Goal: Information Seeking & Learning: Learn about a topic

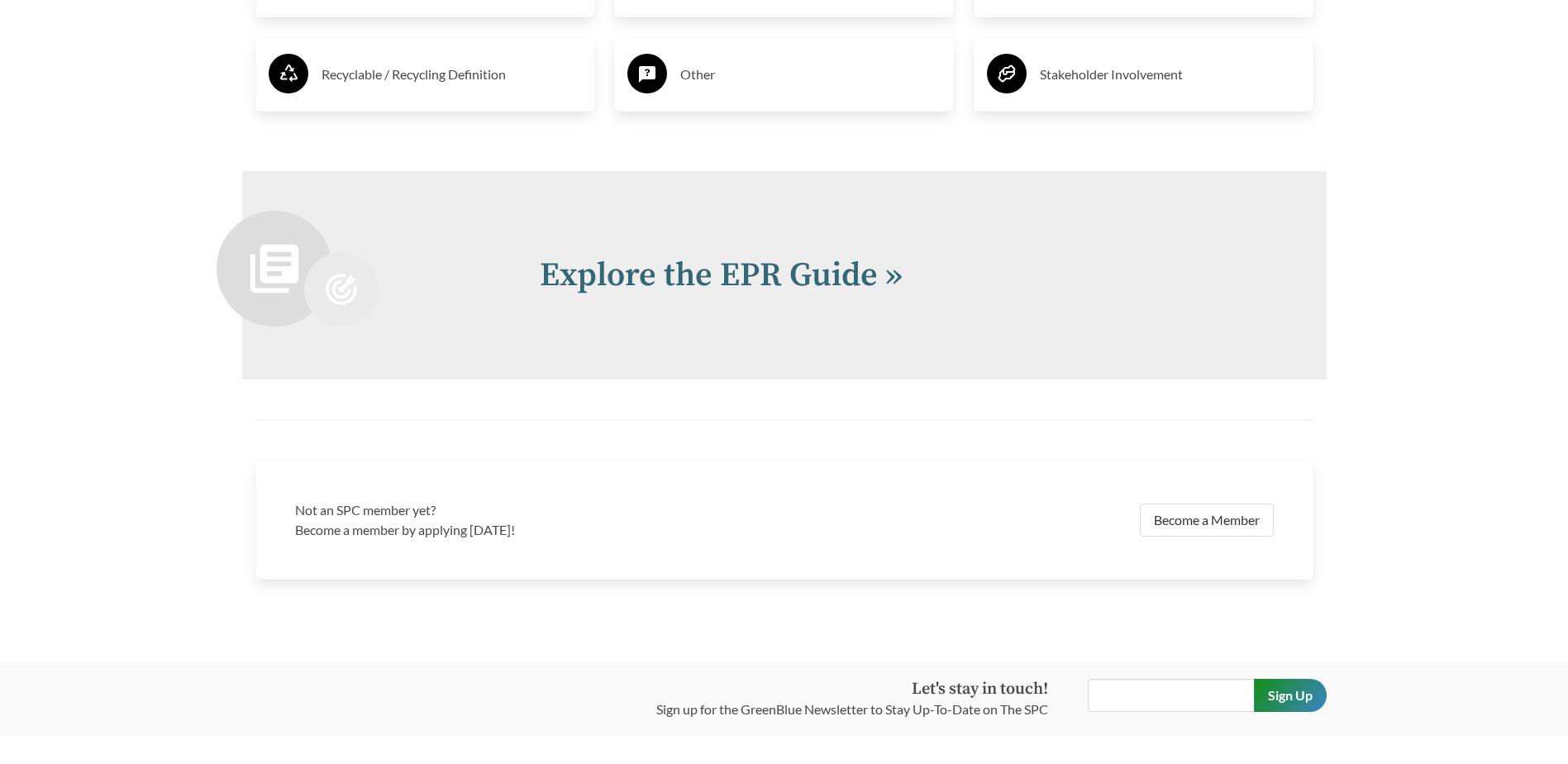
scroll to position [3534, 0]
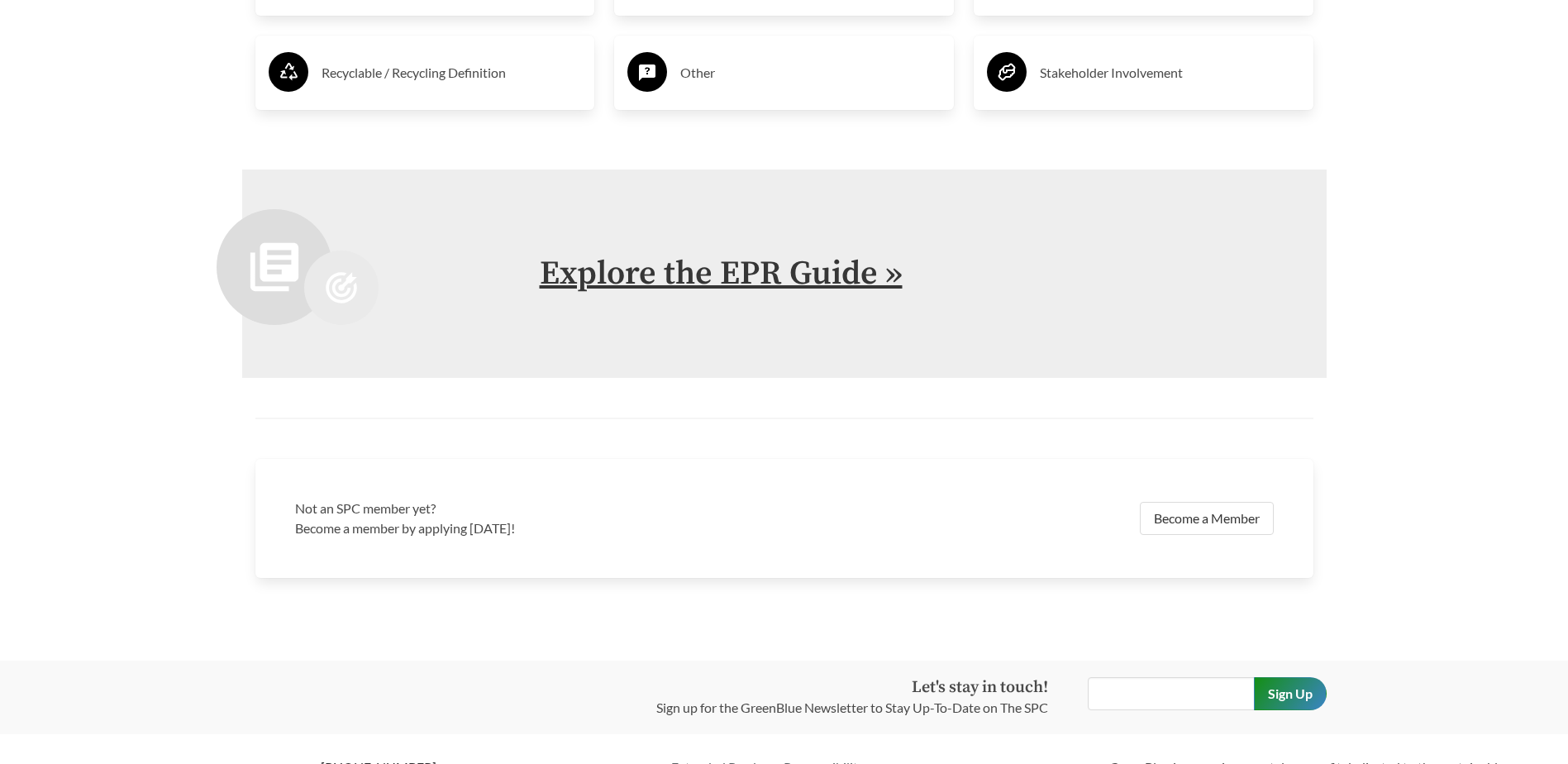
click at [729, 269] on link "Explore the EPR Guide »" at bounding box center [721, 273] width 363 height 41
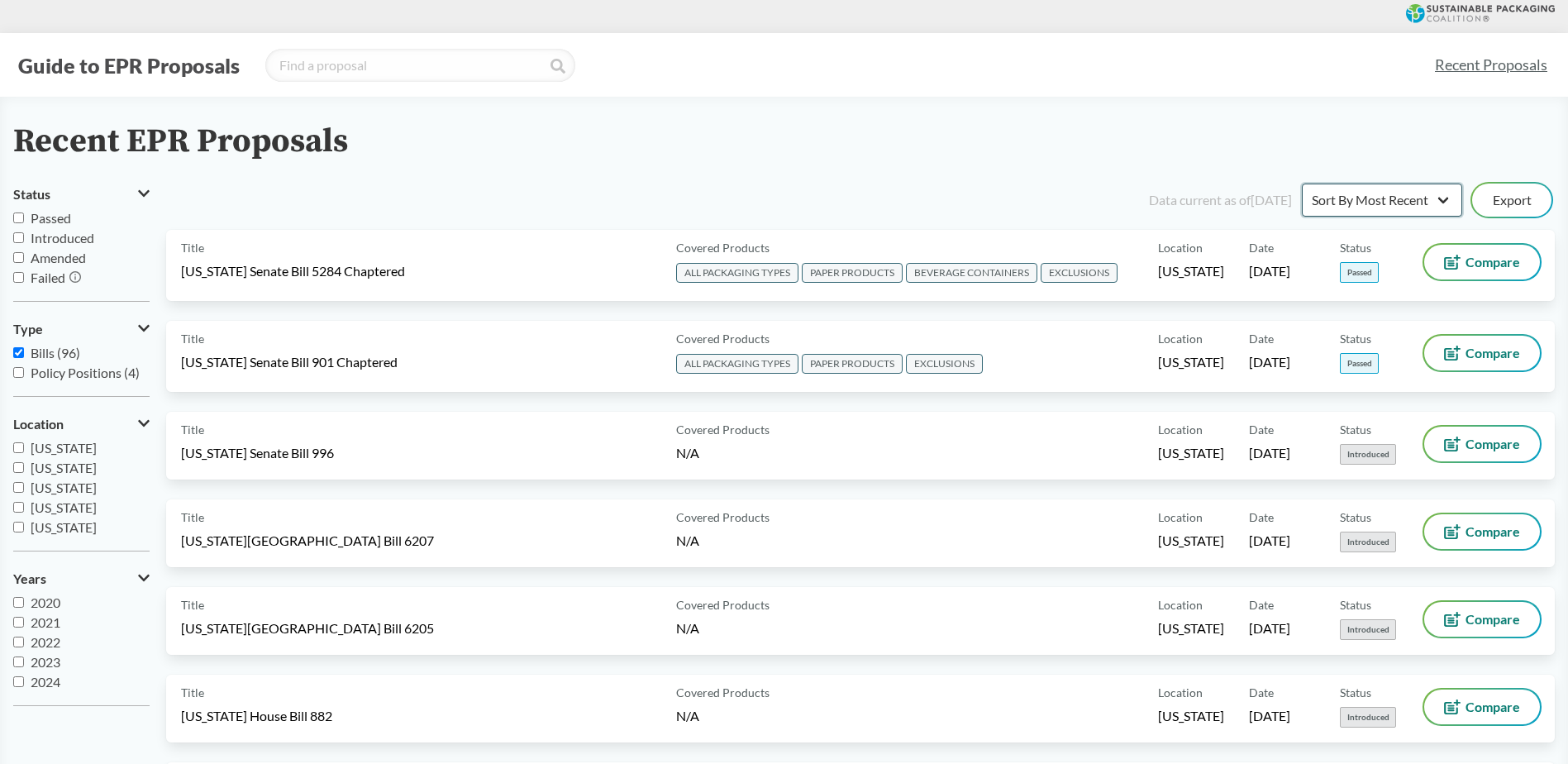
click at [1432, 206] on select "Sort By Most Recent Sort By Status" at bounding box center [1382, 200] width 161 height 33
select select "Sort By Status"
click at [1302, 184] on select "Sort By Most Recent Sort By Status" at bounding box center [1382, 200] width 161 height 33
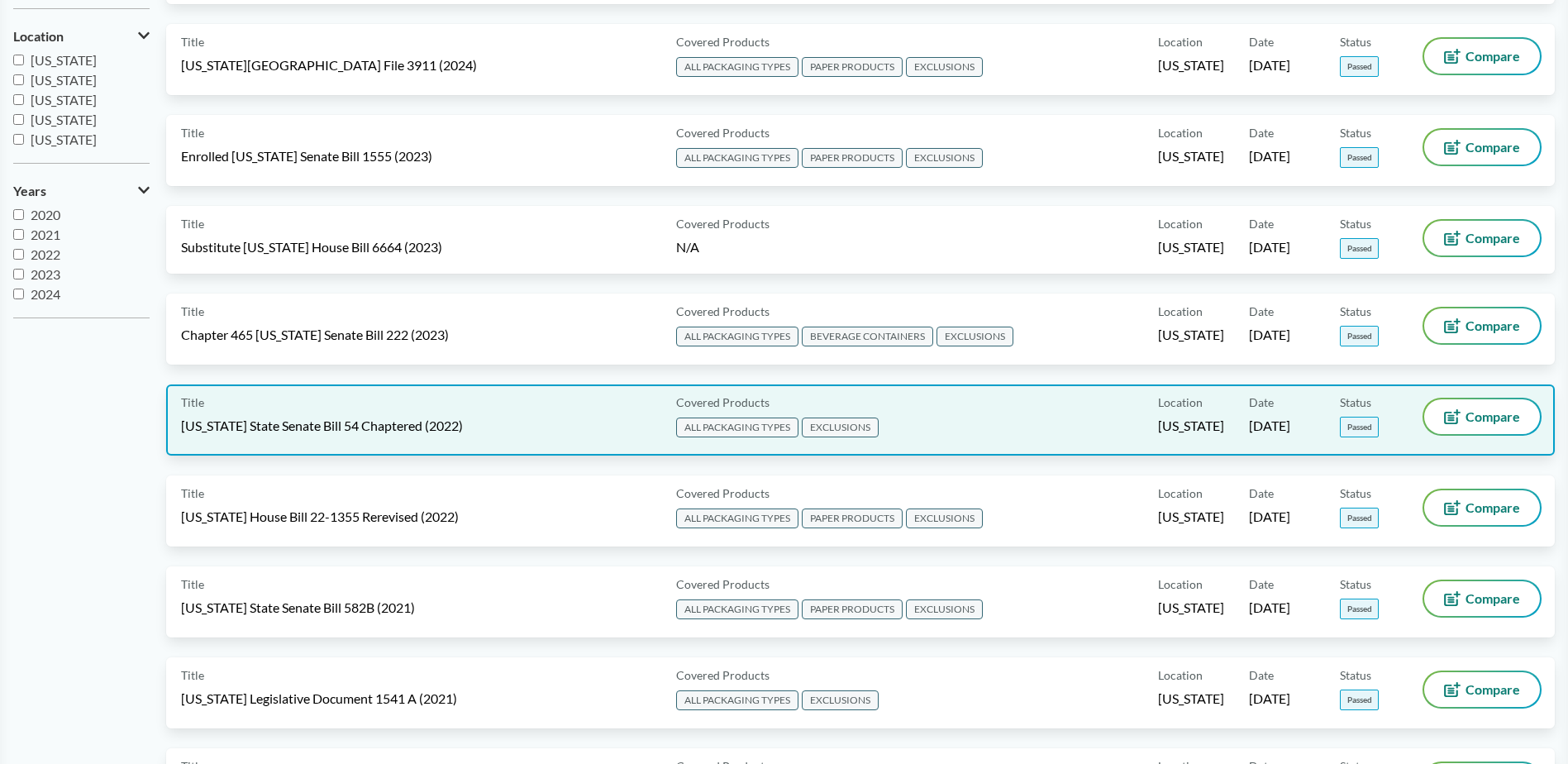
scroll to position [392, 0]
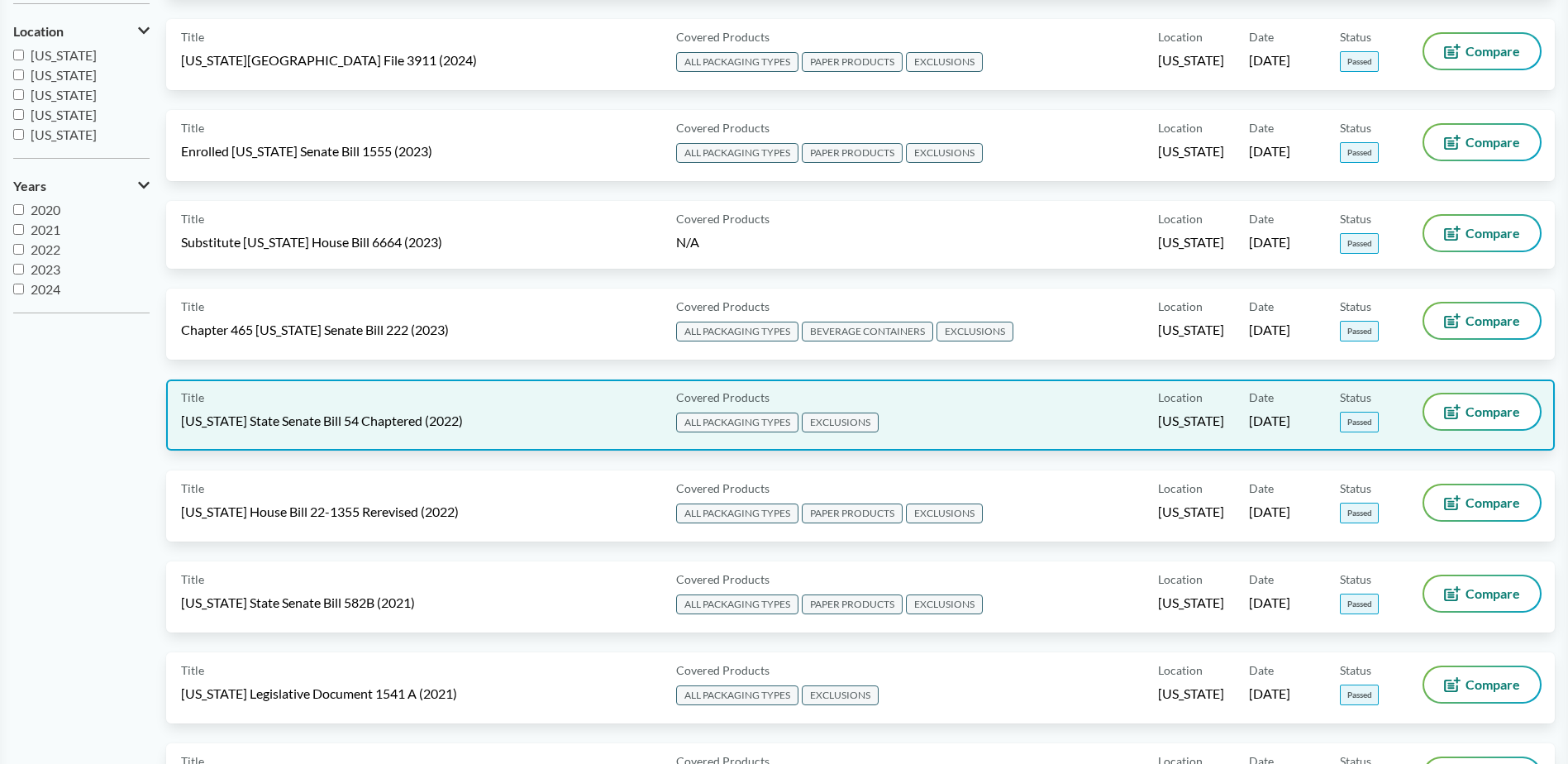
click at [893, 396] on div "Covered Products ALL PACKAGING TYPES EXCLUSIONS" at bounding box center [914, 415] width 489 height 41
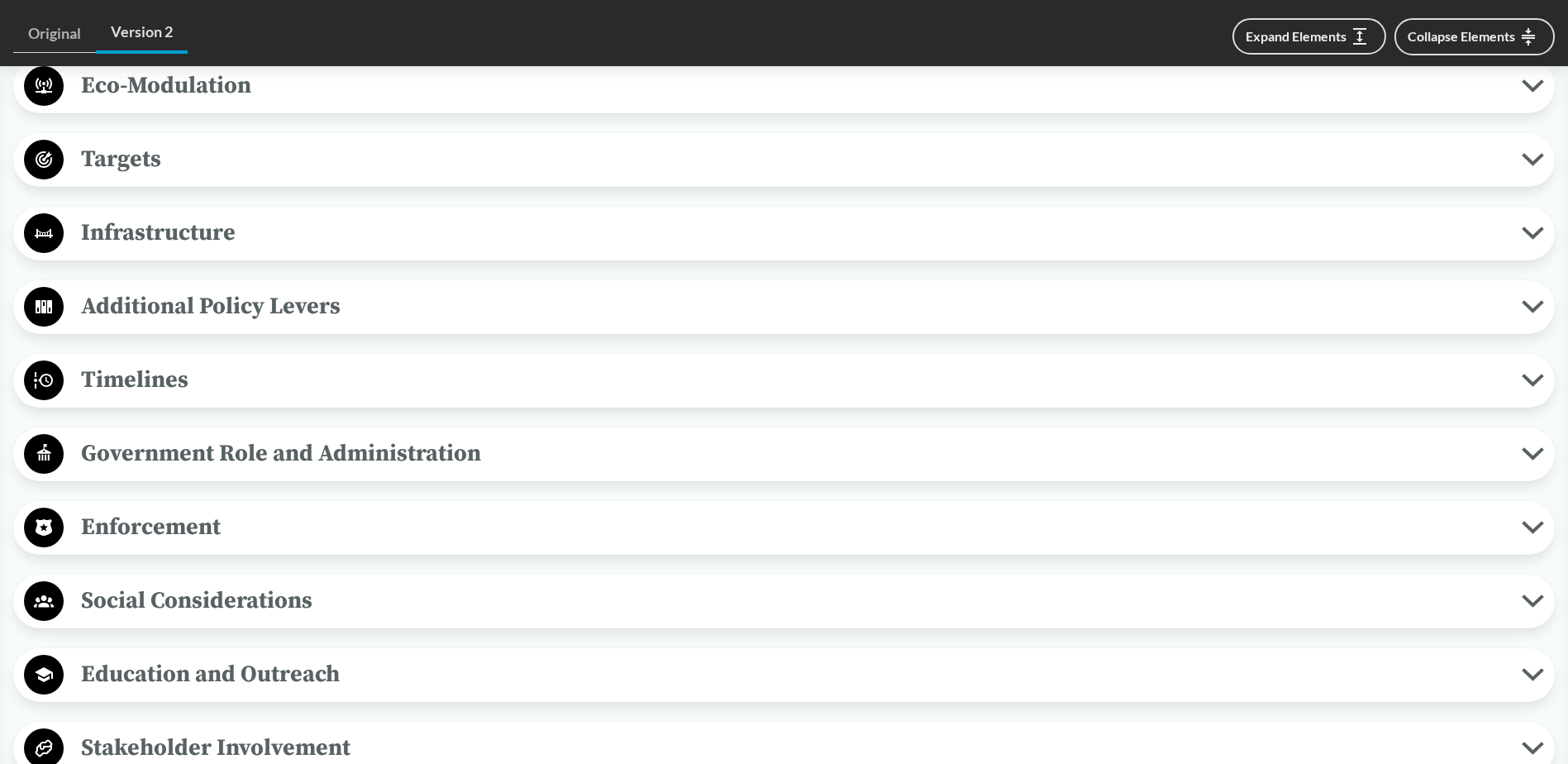
scroll to position [1343, 0]
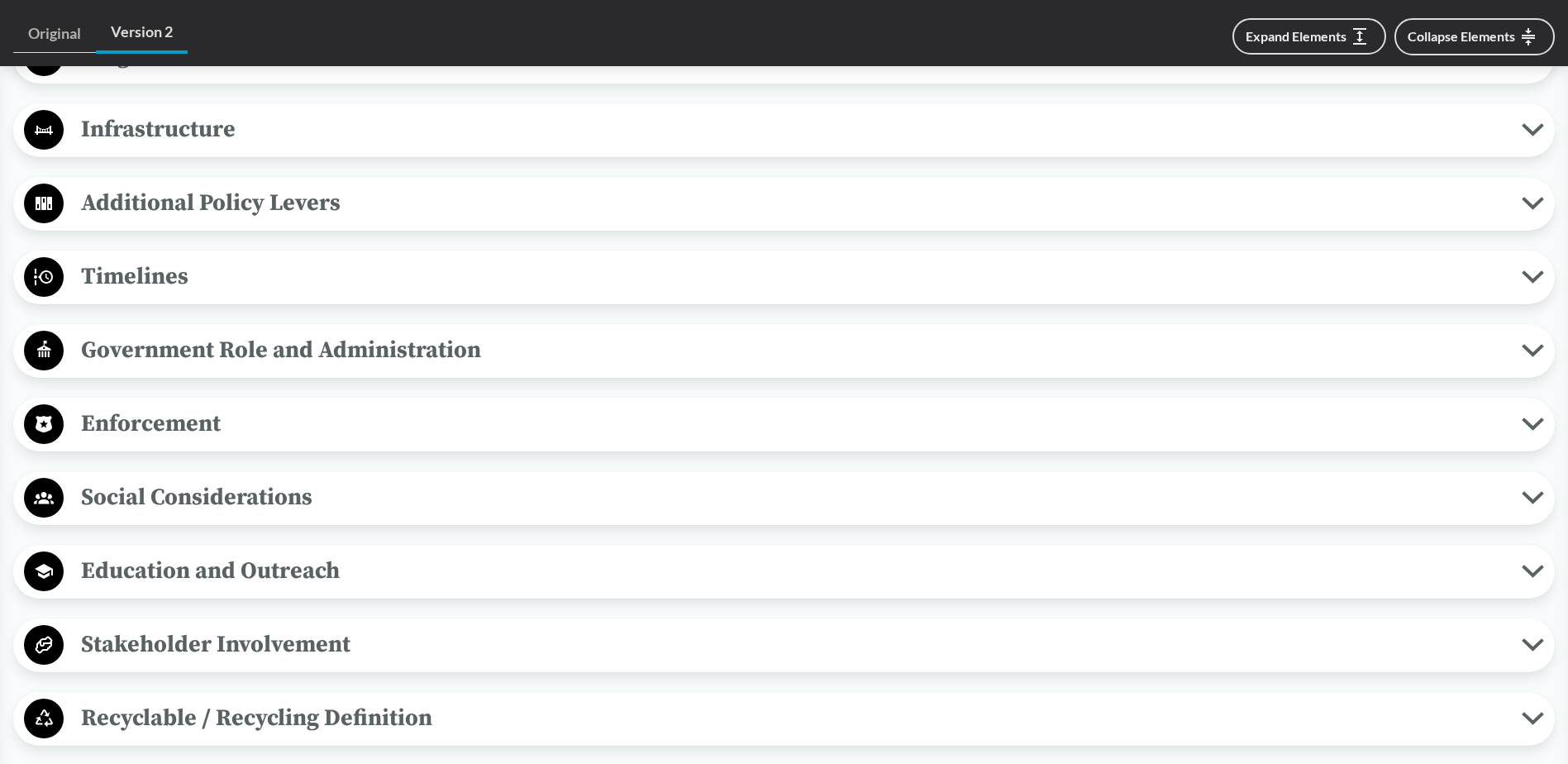
click at [919, 282] on span "Timelines" at bounding box center [792, 276] width 1458 height 37
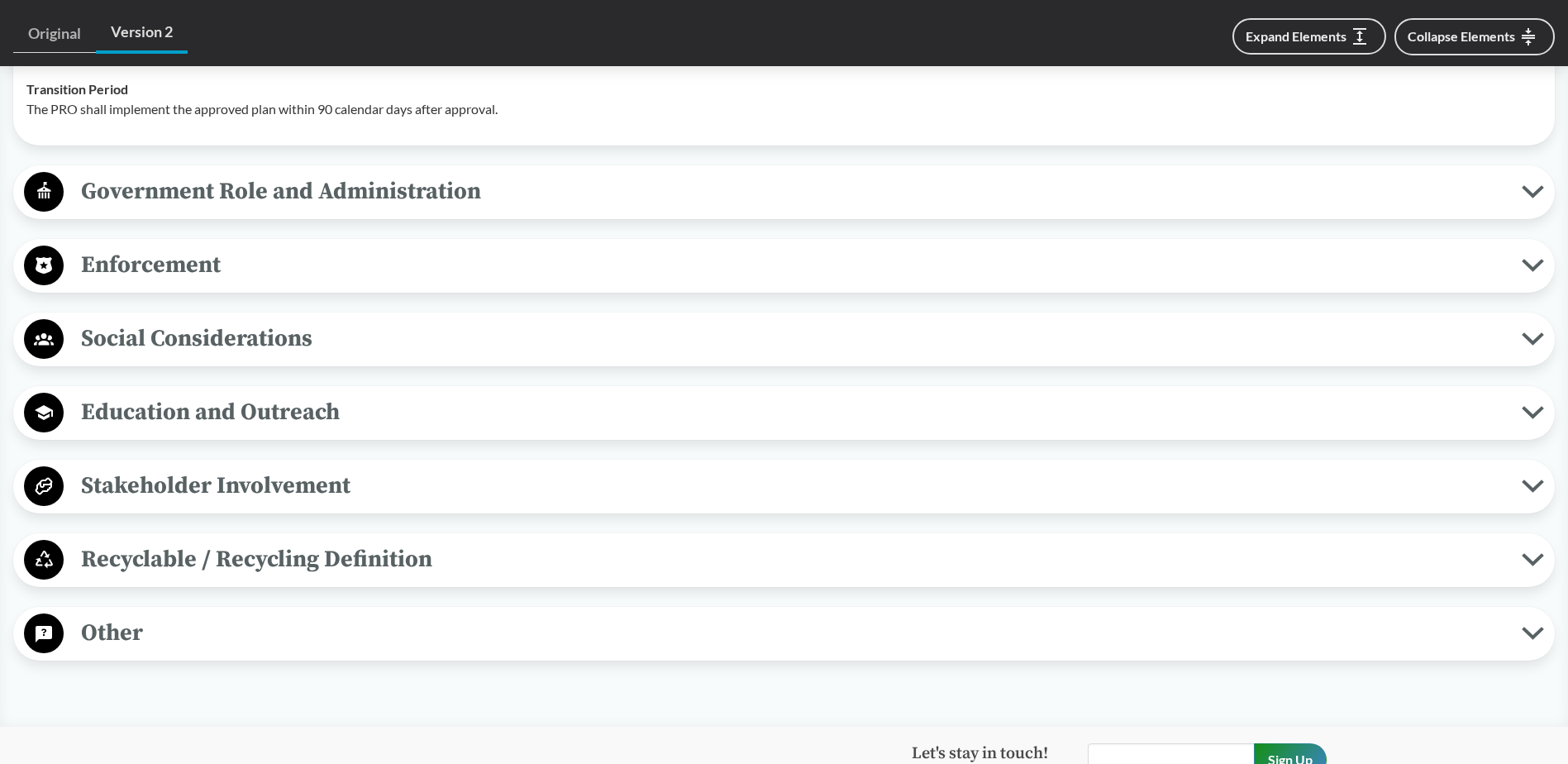
scroll to position [1819, 0]
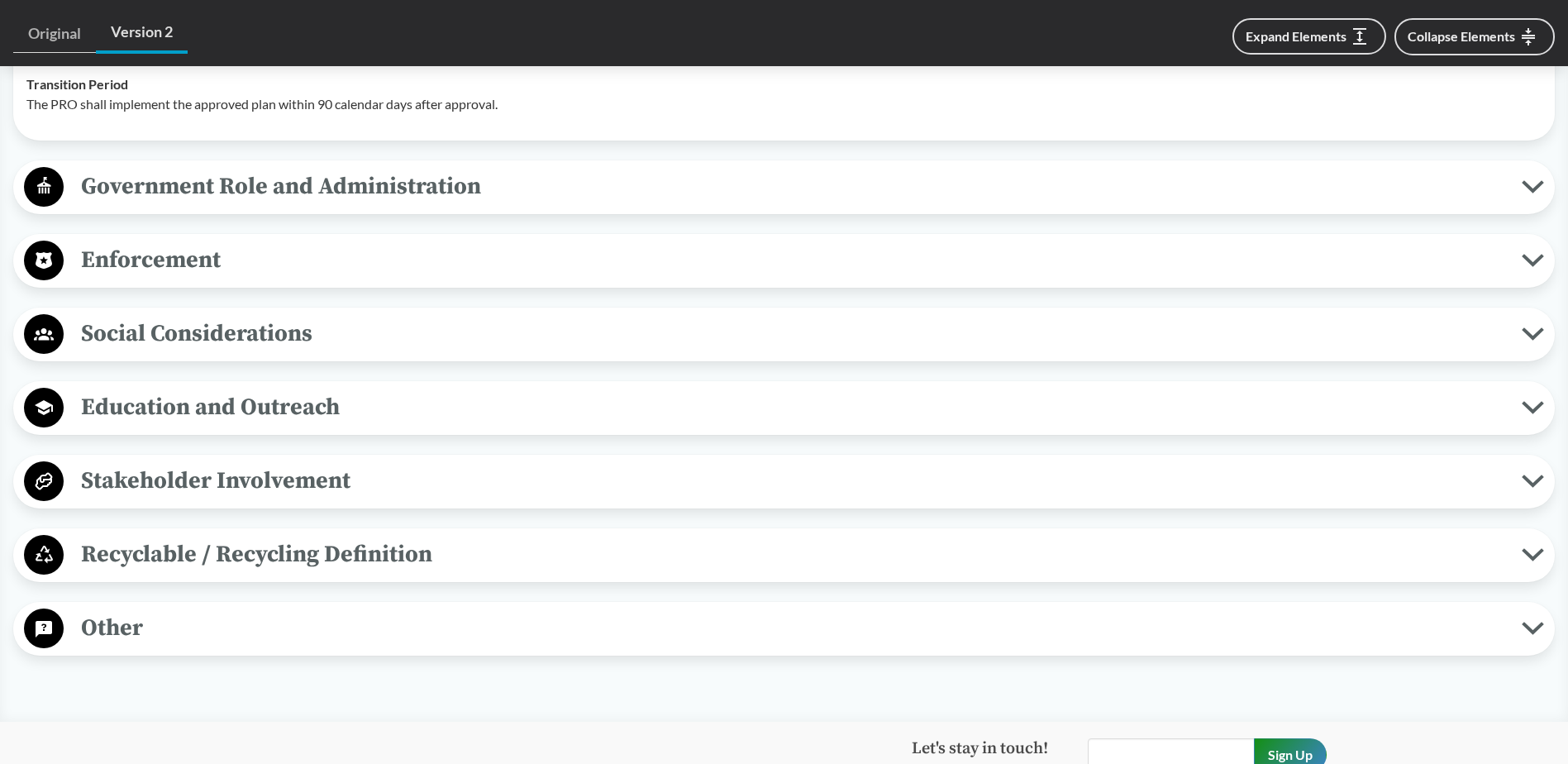
click at [358, 543] on span "Recyclable / Recycling Definition" at bounding box center [792, 554] width 1458 height 37
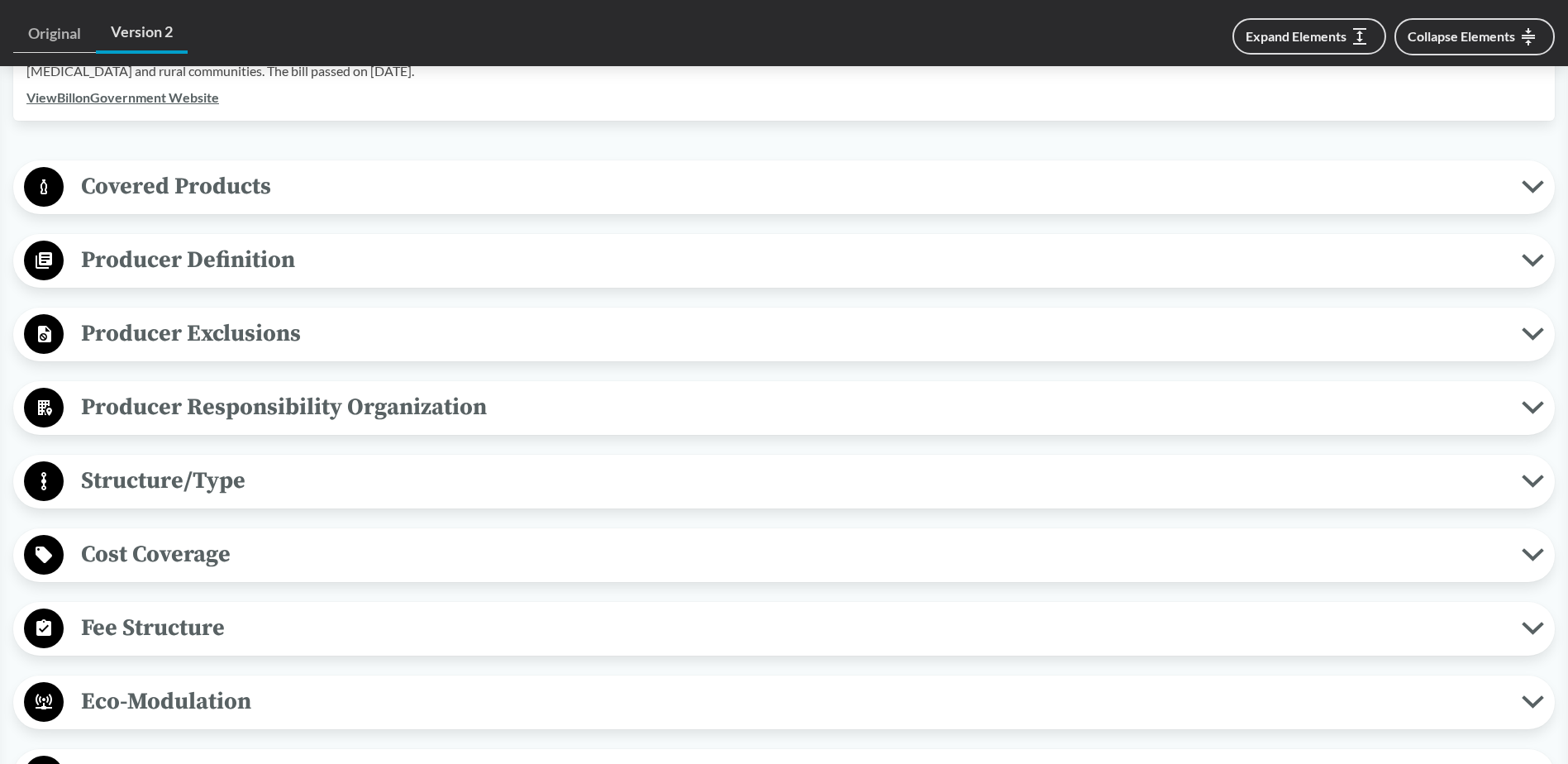
scroll to position [620, 0]
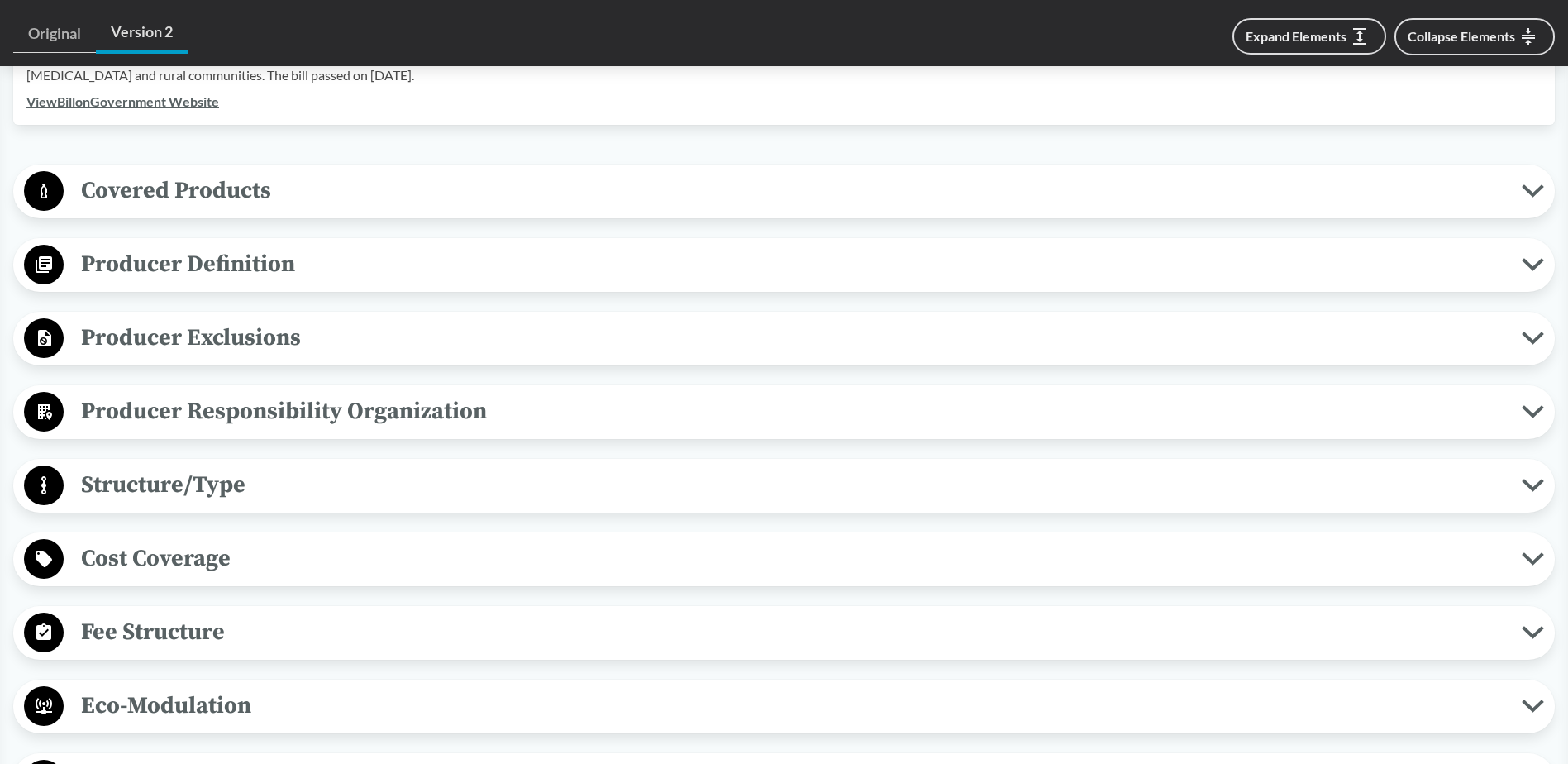
click at [395, 491] on span "Structure/Type" at bounding box center [792, 485] width 1458 height 37
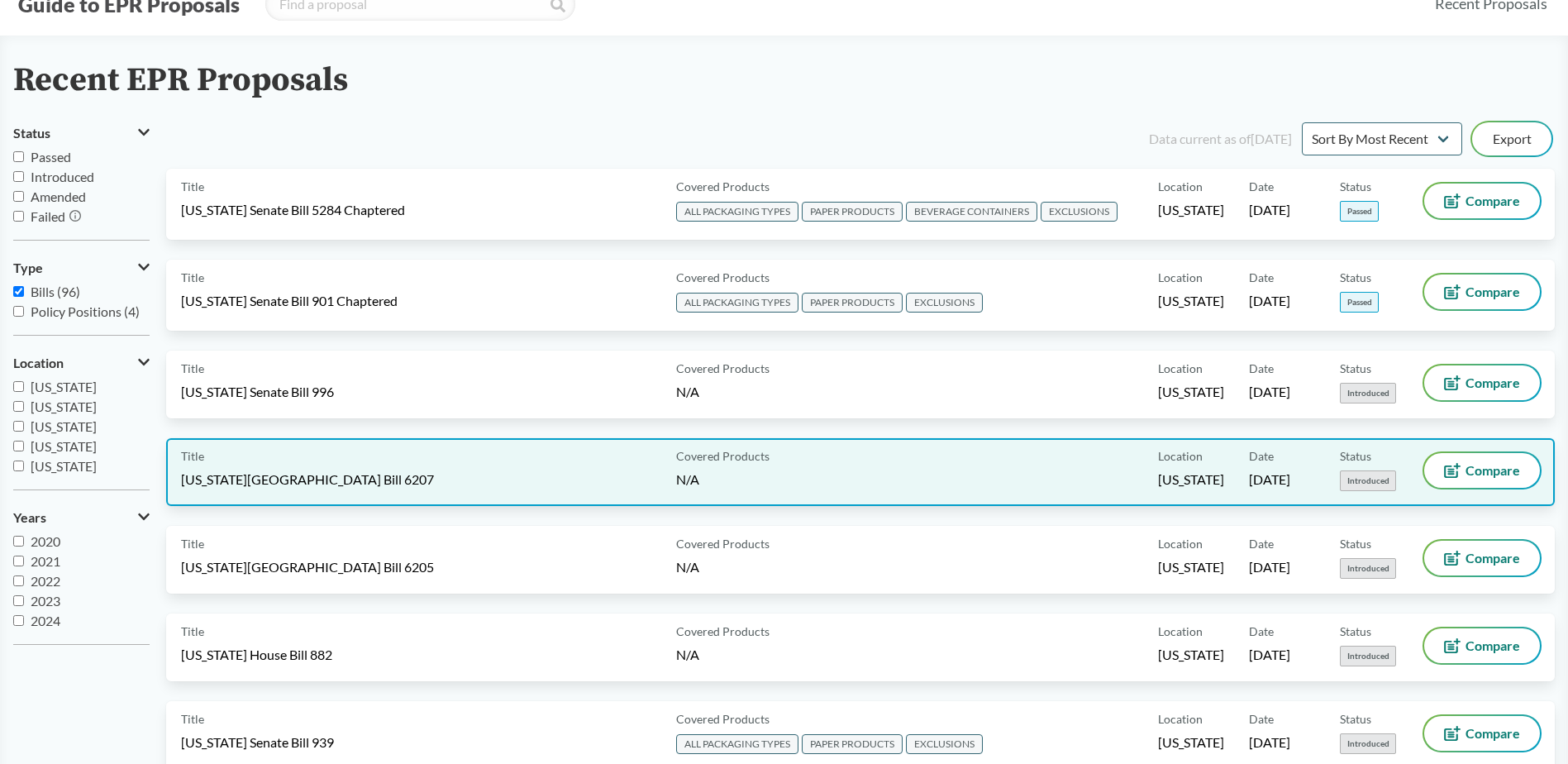
scroll to position [83, 0]
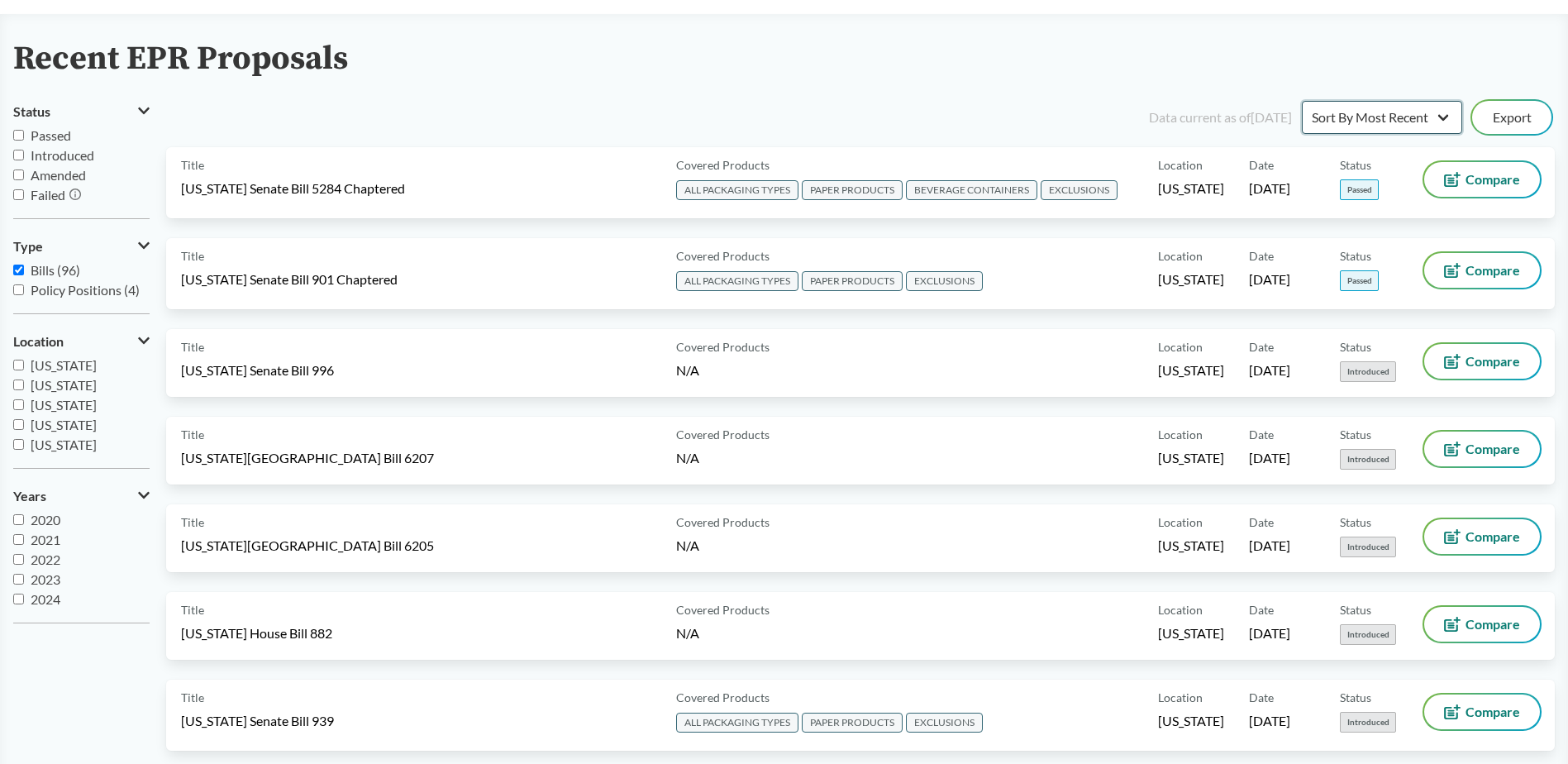
click at [1407, 112] on select "Sort By Most Recent Sort By Status" at bounding box center [1382, 118] width 161 height 33
select select "Sort By Status"
click at [1302, 101] on select "Sort By Most Recent Sort By Status" at bounding box center [1382, 118] width 161 height 33
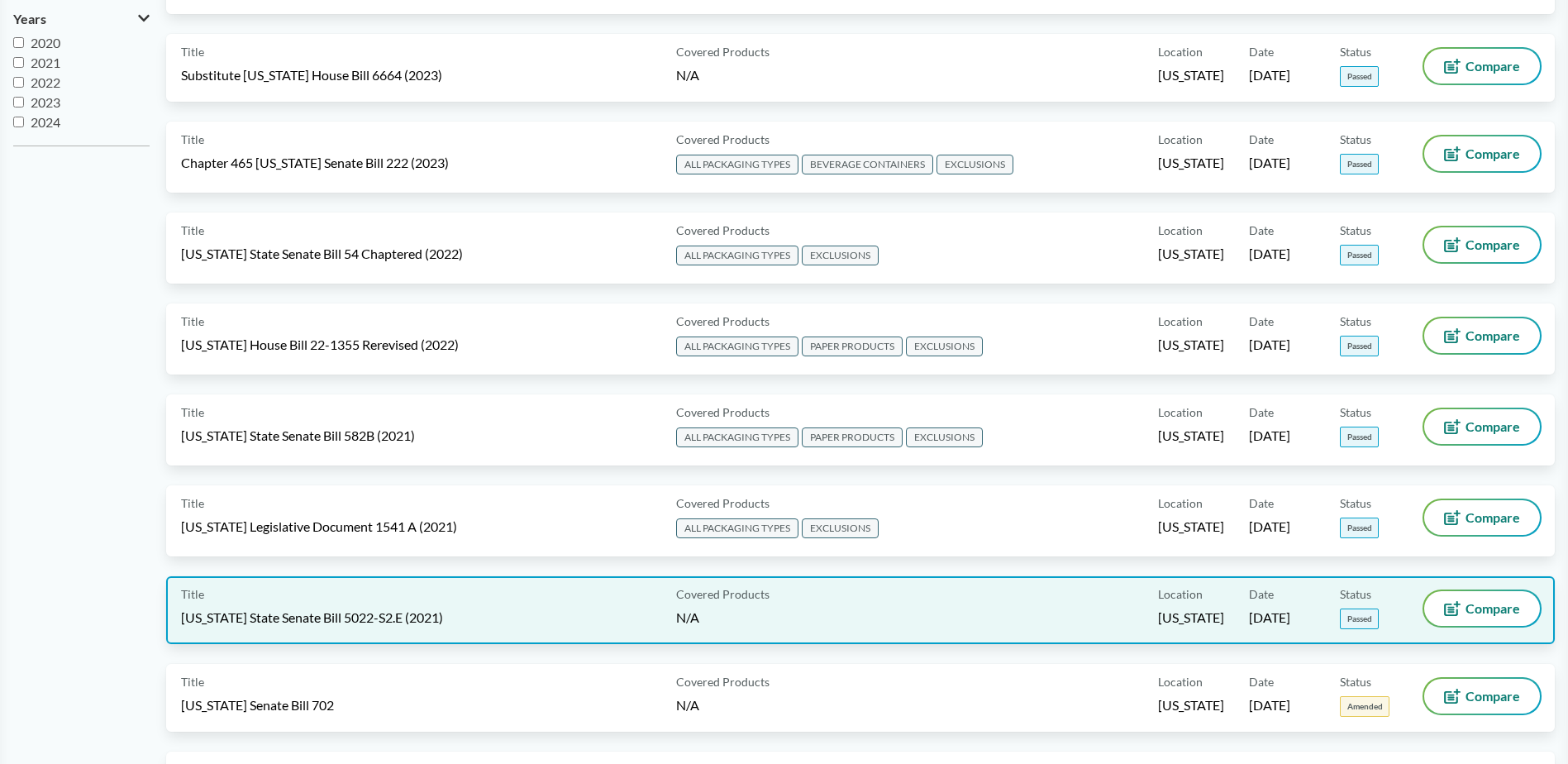
scroll to position [579, 0]
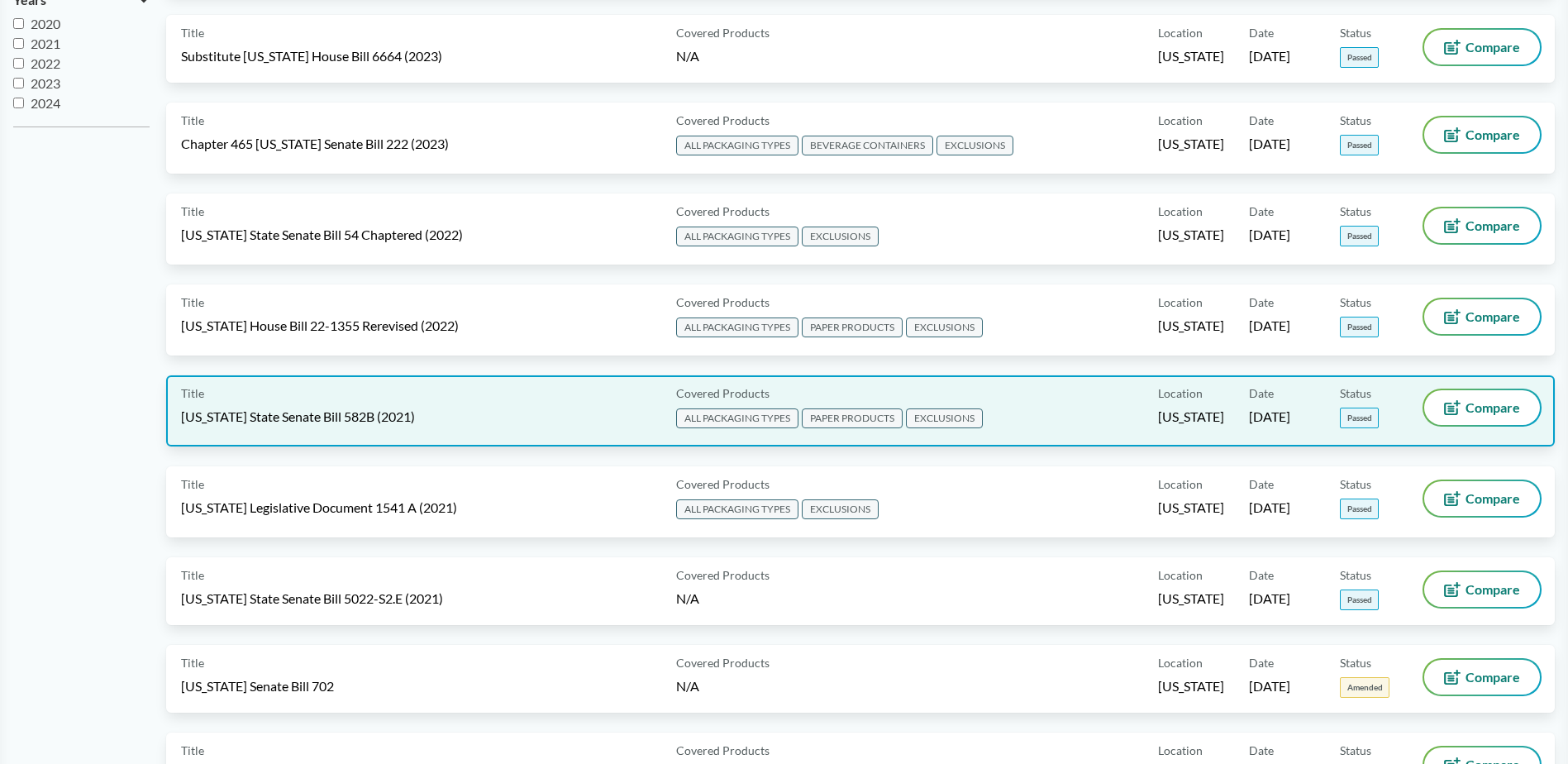
click at [649, 425] on div "Title [US_STATE] State Senate Bill 582B (2021)" at bounding box center [425, 411] width 489 height 41
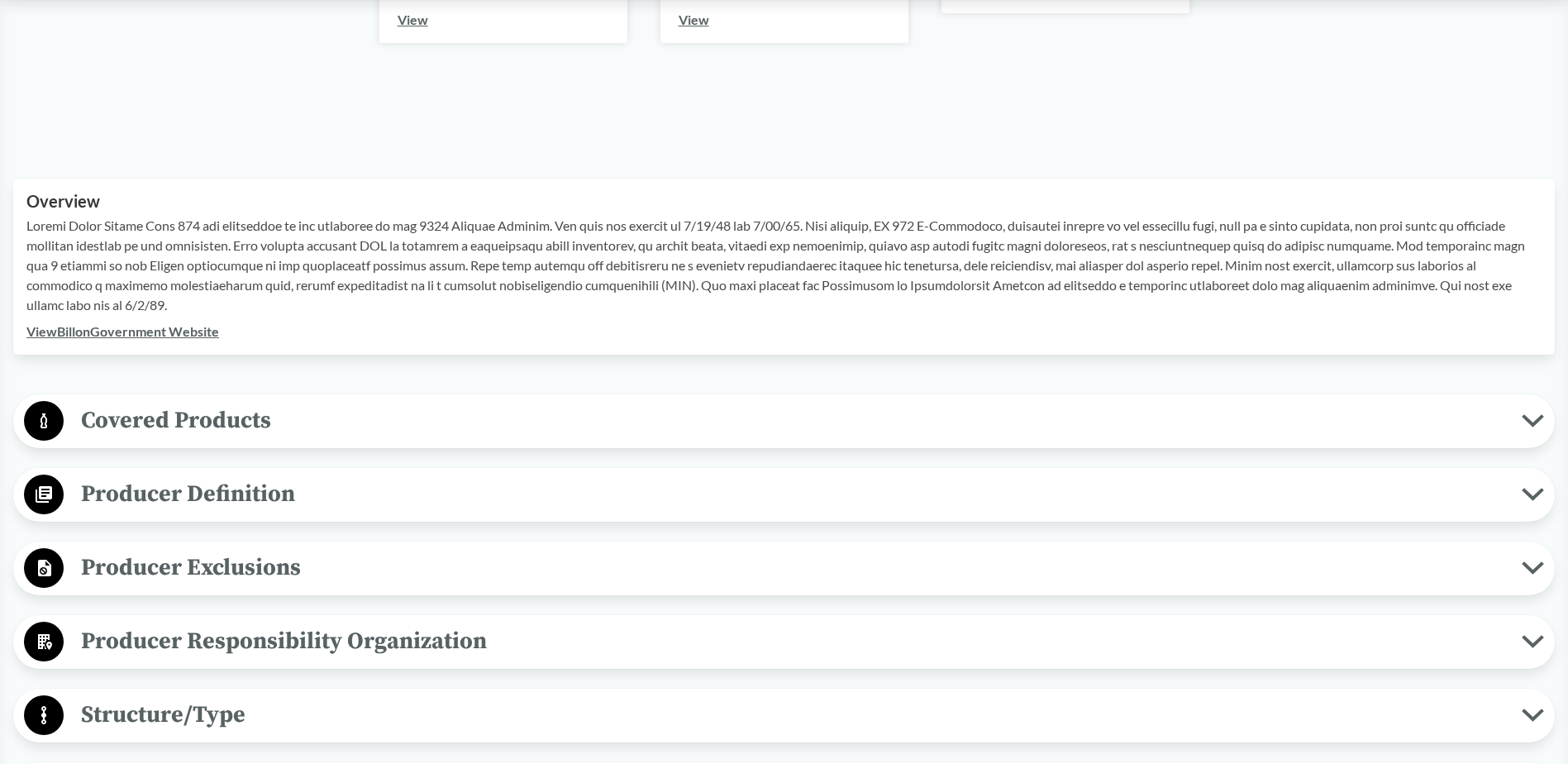
scroll to position [414, 0]
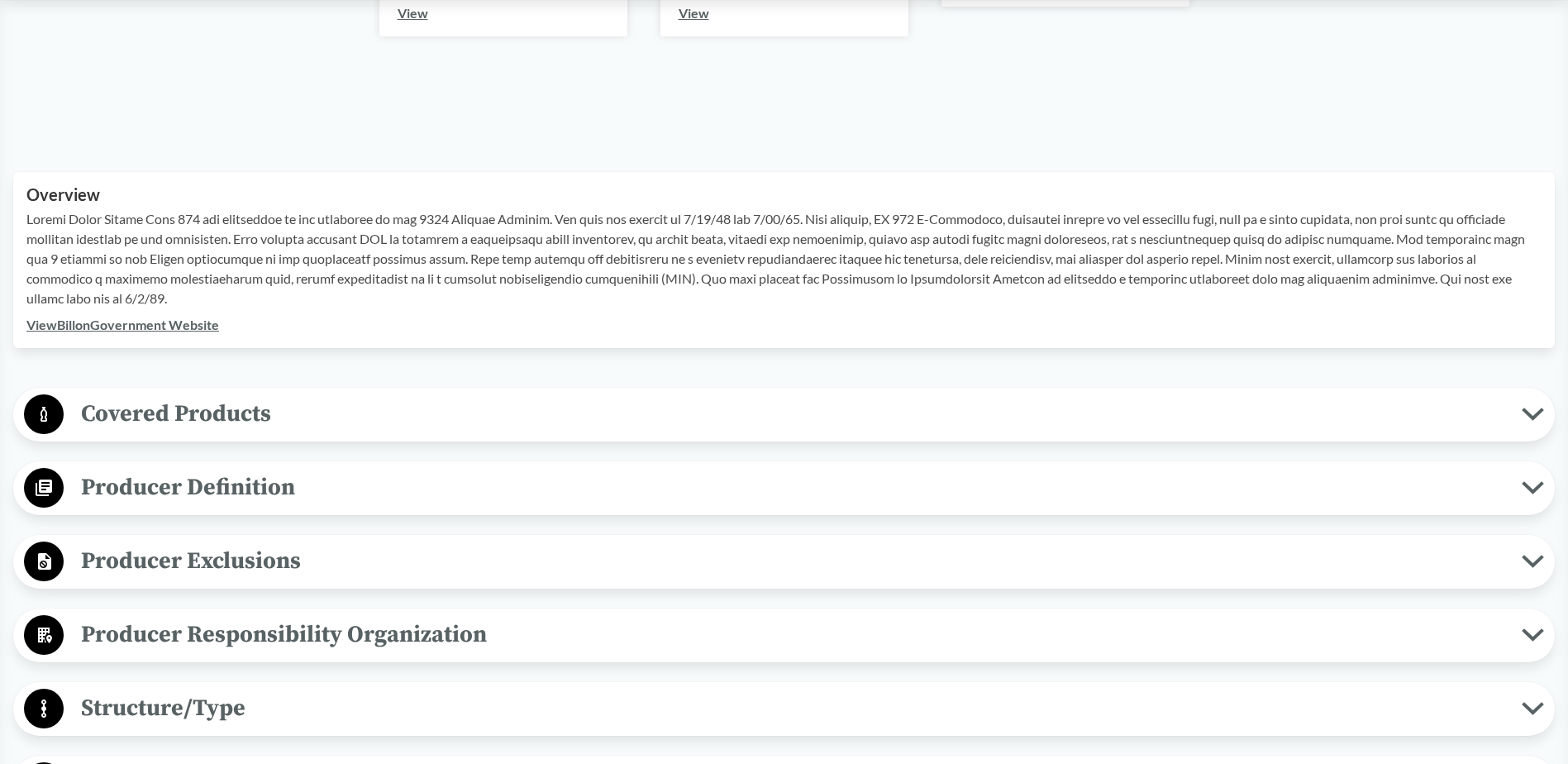
click at [671, 404] on span "Covered Products" at bounding box center [792, 414] width 1458 height 37
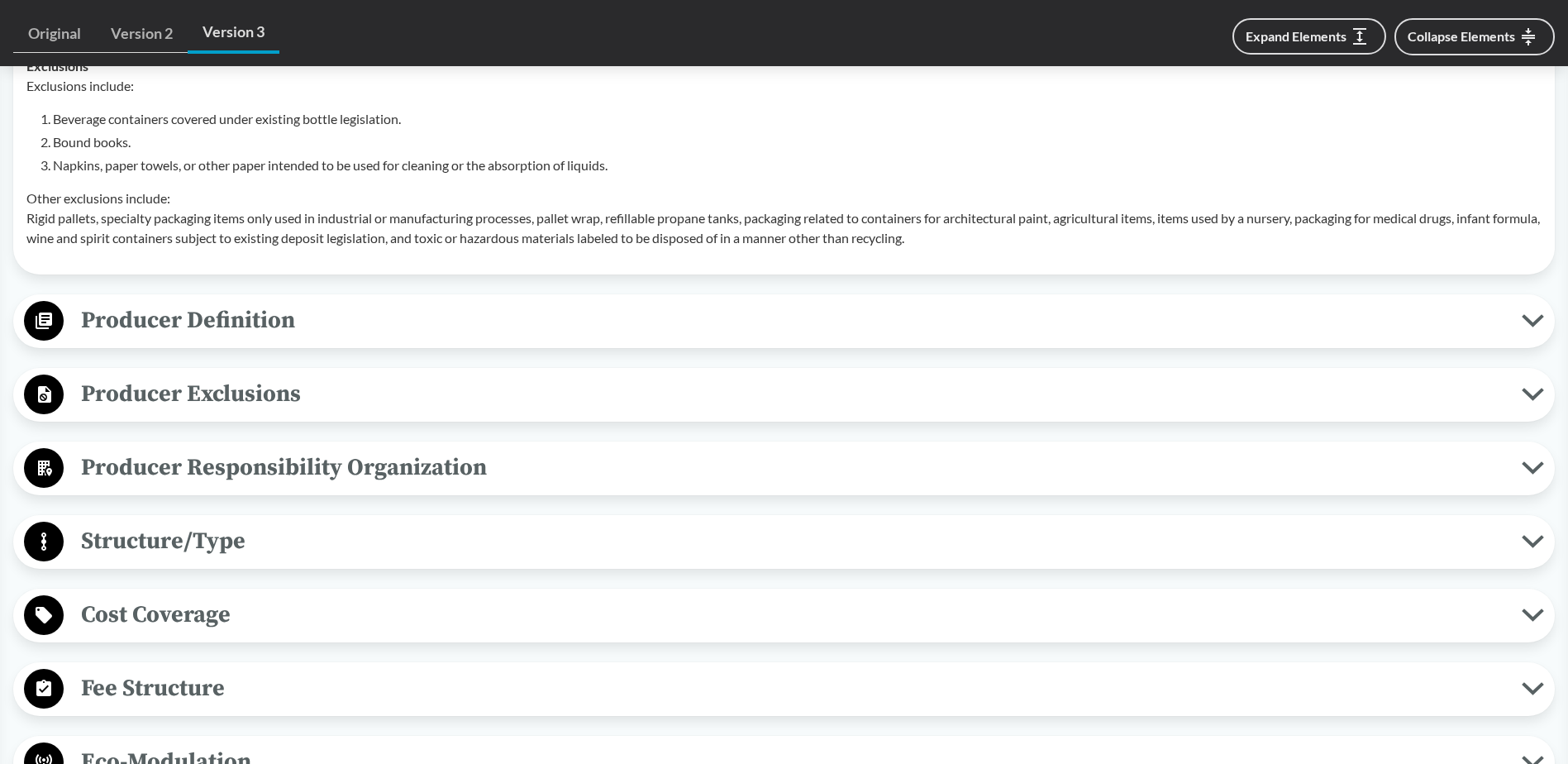
scroll to position [1013, 0]
click at [678, 457] on span "Producer Responsibility Organization" at bounding box center [792, 466] width 1458 height 37
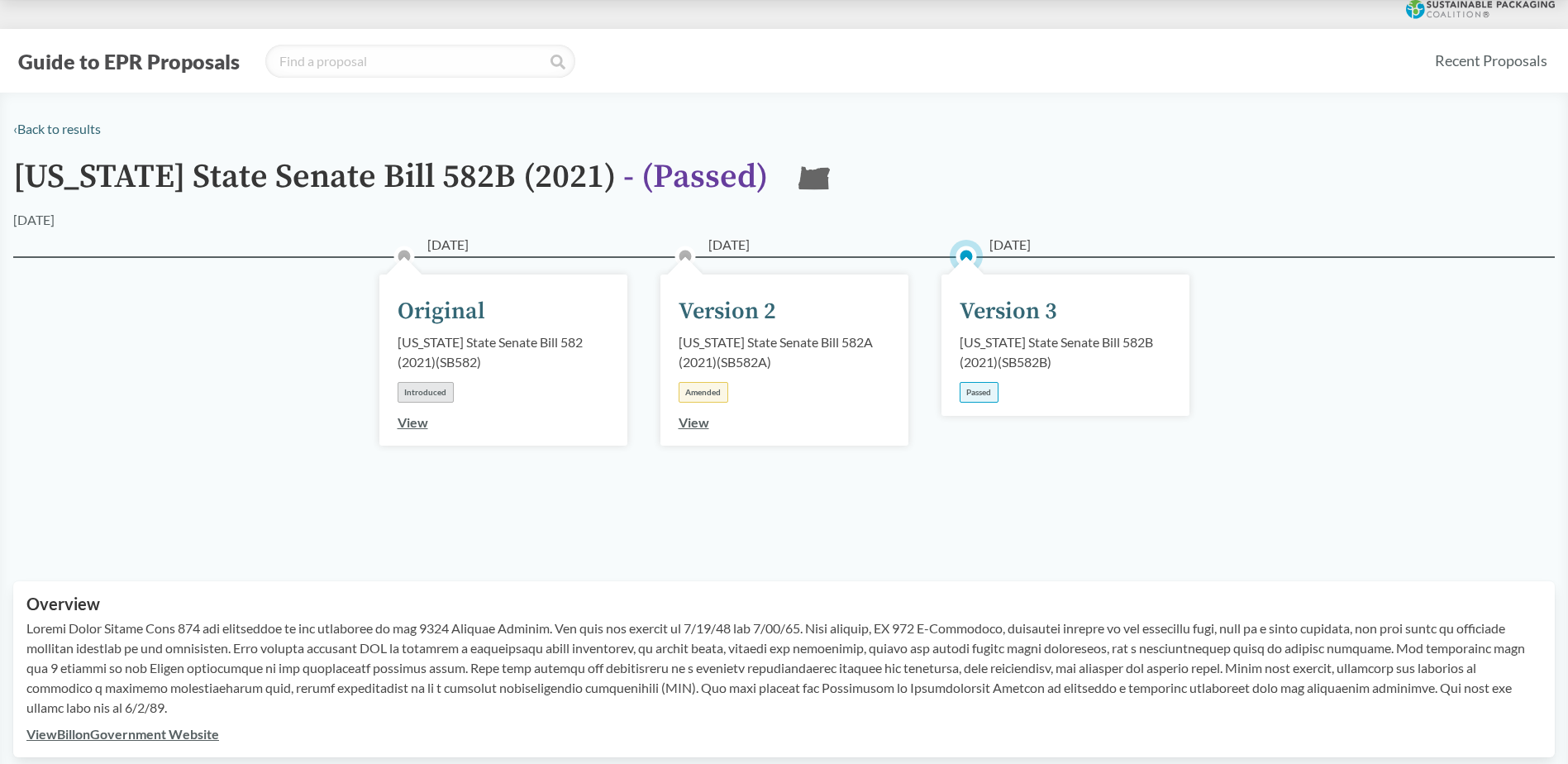
scroll to position [0, 0]
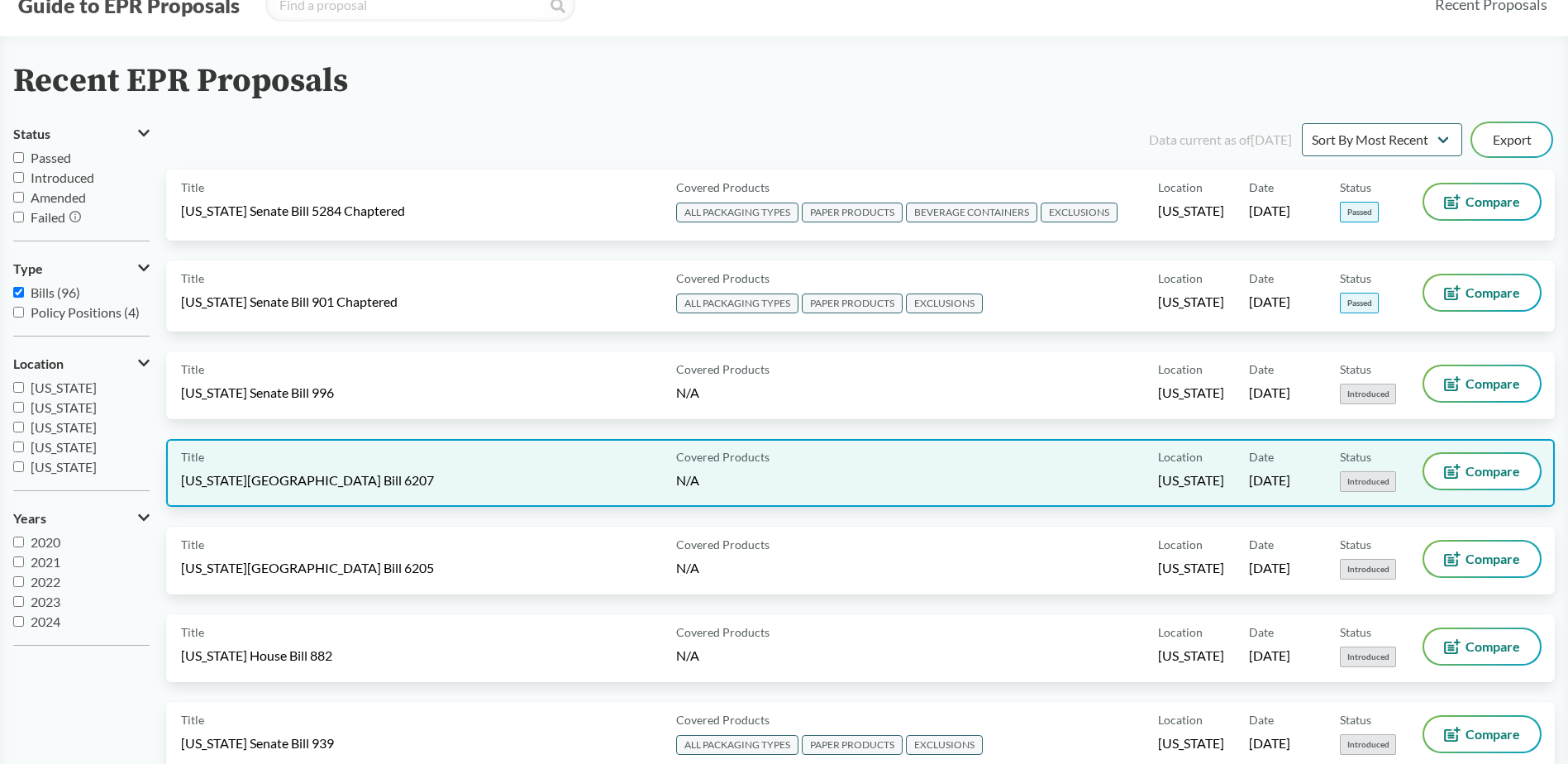
scroll to position [62, 0]
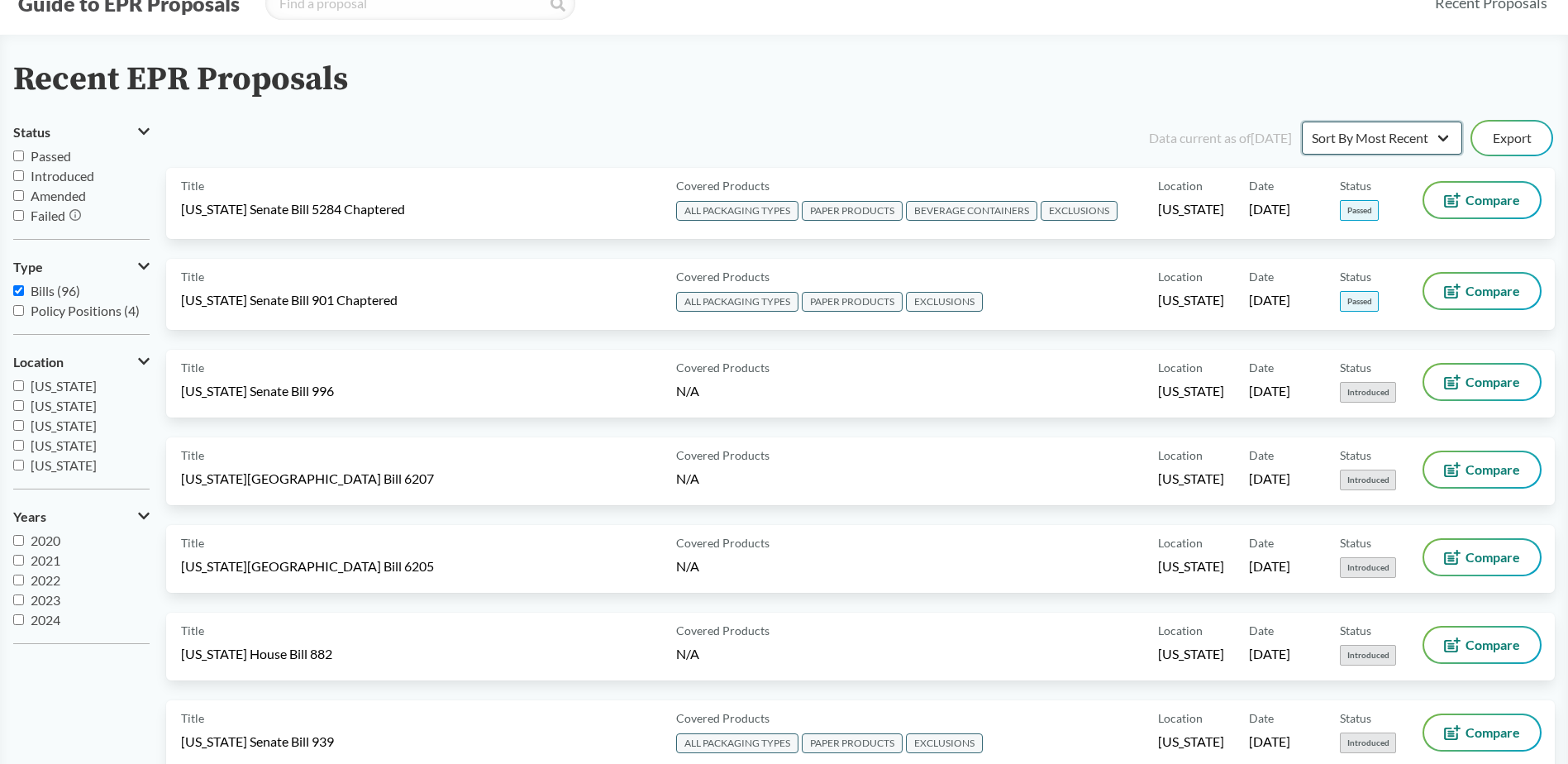
click at [1444, 150] on select "Sort By Most Recent Sort By Status" at bounding box center [1382, 138] width 161 height 33
select select "Sort By Status"
click at [1302, 122] on select "Sort By Most Recent Sort By Status" at bounding box center [1382, 138] width 161 height 33
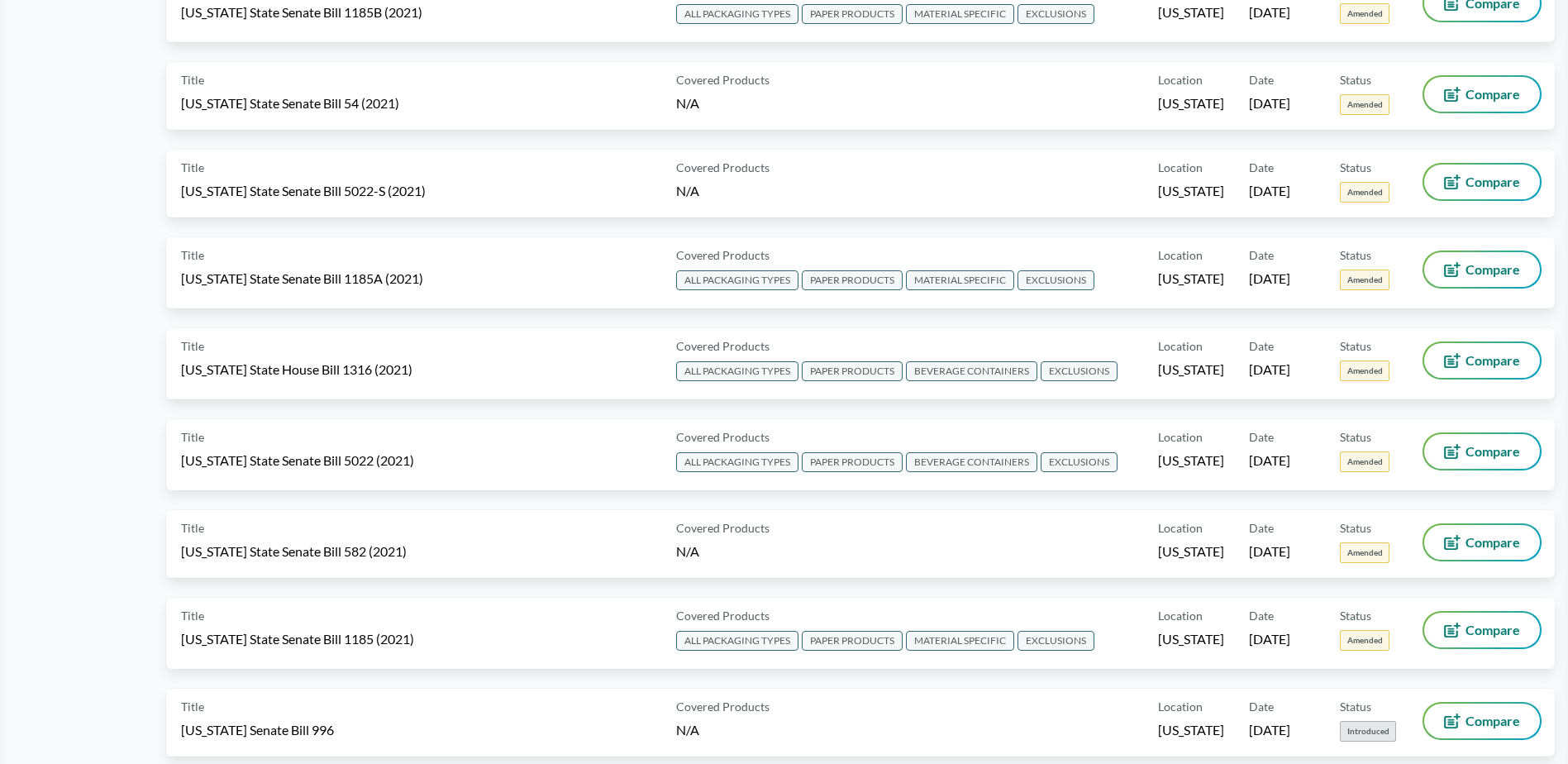
scroll to position [0, 0]
